Goal: Task Accomplishment & Management: Manage account settings

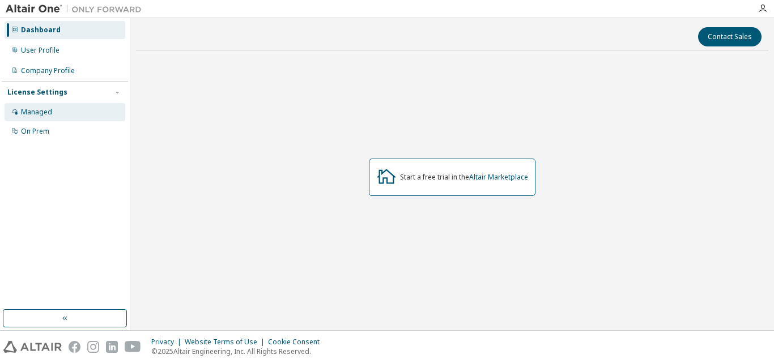
click at [59, 108] on div "Managed" at bounding box center [65, 112] width 121 height 18
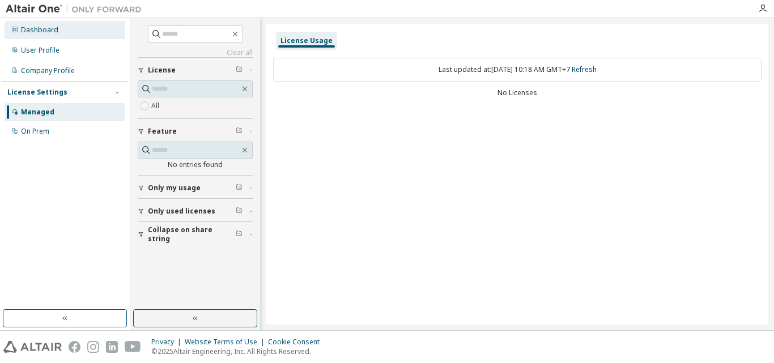
click at [65, 31] on div "Dashboard" at bounding box center [65, 30] width 121 height 18
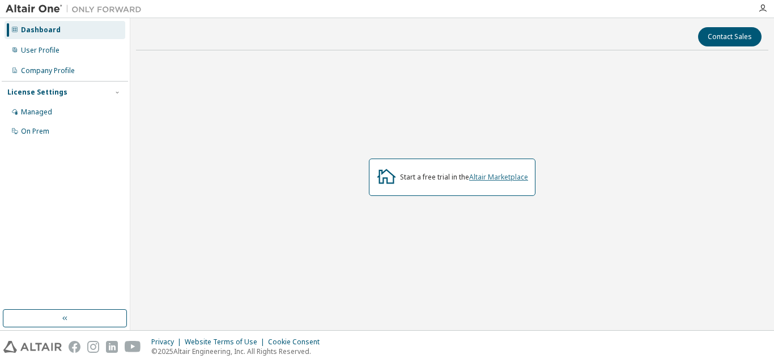
click at [485, 173] on link "Altair Marketplace" at bounding box center [498, 177] width 59 height 10
click at [41, 134] on div "On Prem" at bounding box center [35, 131] width 28 height 9
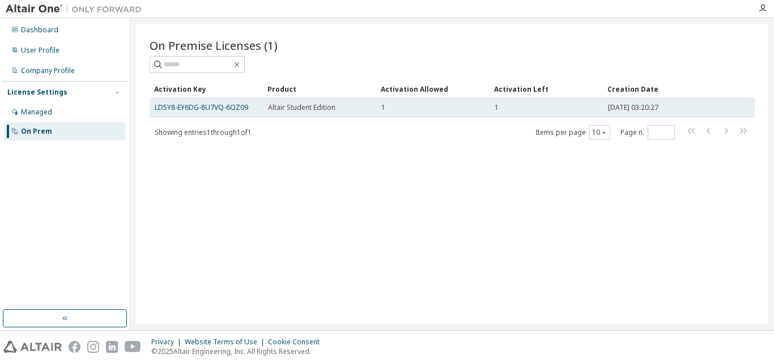
click at [406, 109] on div "1" at bounding box center [432, 107] width 103 height 9
click at [214, 109] on link "LD5Y8-EY6DG-8U7VQ-6OZ09" at bounding box center [202, 108] width 94 height 10
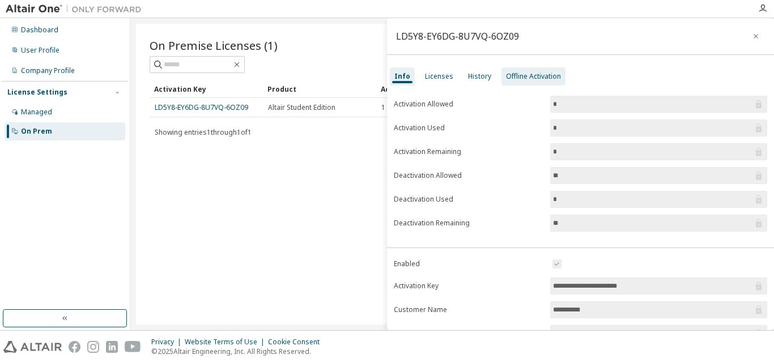
click at [524, 78] on div "Offline Activation" at bounding box center [533, 76] width 55 height 9
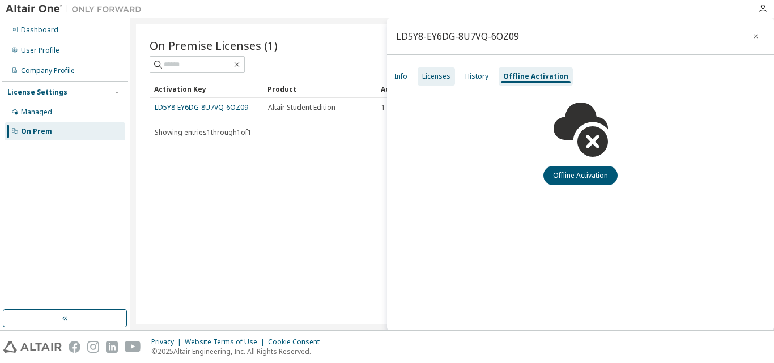
click at [439, 73] on div "Licenses" at bounding box center [436, 76] width 28 height 9
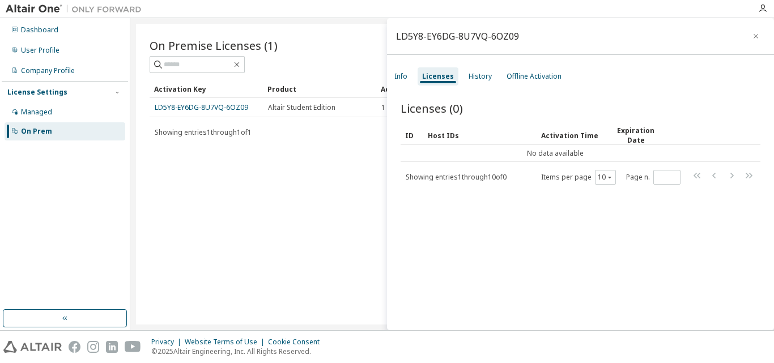
click at [315, 181] on div "On Premise Licenses (1) Clear Load Save Save As Field Operator Value Select fil…" at bounding box center [452, 174] width 633 height 301
drag, startPoint x: 224, startPoint y: 109, endPoint x: 167, endPoint y: 219, distance: 123.7
click at [167, 219] on div "On Premise Licenses (1) Clear Load Save Save As Field Operator Value Select fil…" at bounding box center [452, 174] width 633 height 301
click at [194, 180] on div "On Premise Licenses (1) Clear Load Save Save As Field Operator Value Select fil…" at bounding box center [452, 174] width 633 height 301
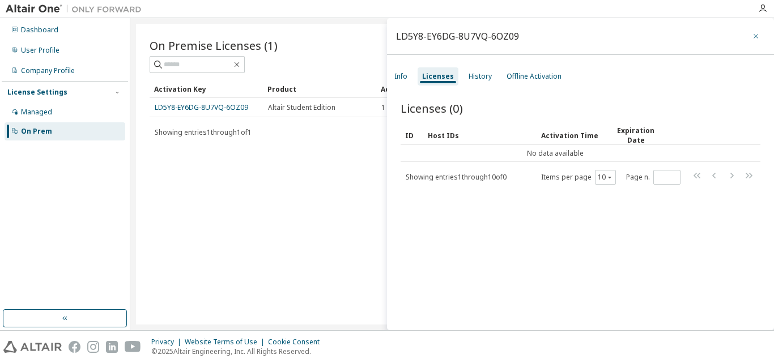
click at [752, 33] on icon "button" at bounding box center [756, 36] width 8 height 9
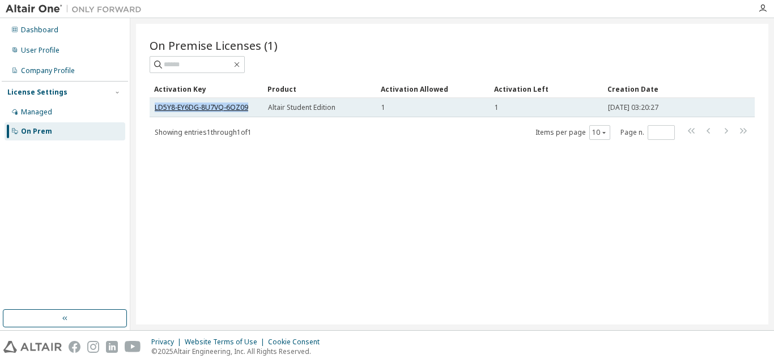
drag, startPoint x: 245, startPoint y: 107, endPoint x: 155, endPoint y: 108, distance: 90.1
click at [155, 108] on div "LD5Y8-EY6DG-8U7VQ-6OZ09" at bounding box center [206, 107] width 103 height 9
copy link "LD5Y8-EY6DG-8U7VQ-6OZ09"
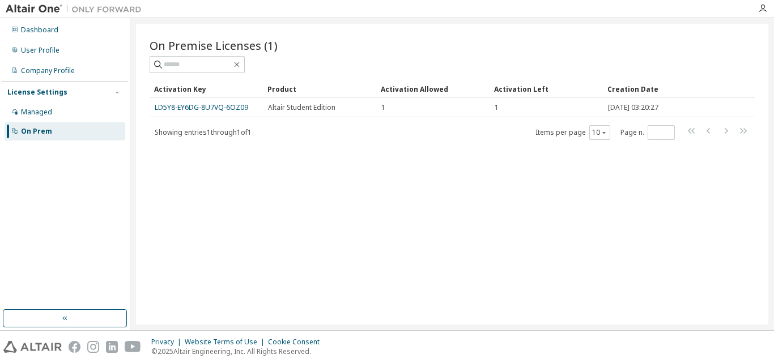
click at [176, 160] on div "On Premise Licenses (1) Clear Load Save Save As Field Operator Value Select fil…" at bounding box center [452, 174] width 633 height 301
click at [55, 112] on div "Managed" at bounding box center [65, 112] width 121 height 18
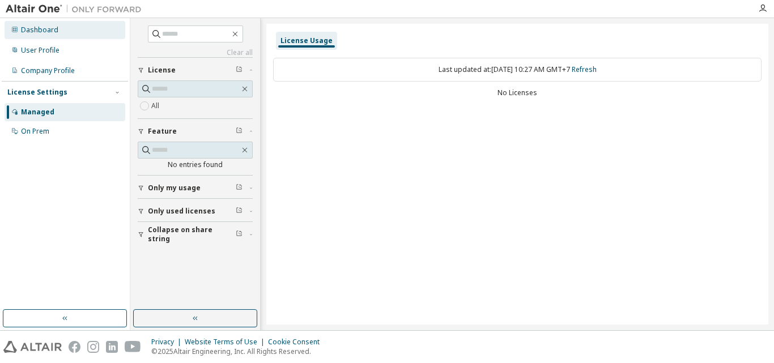
click at [58, 25] on div "Dashboard" at bounding box center [65, 30] width 121 height 18
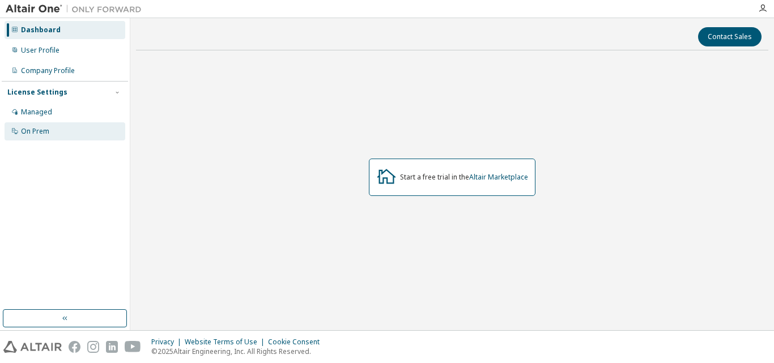
click at [32, 127] on div "On Prem" at bounding box center [35, 131] width 28 height 9
